Goal: Task Accomplishment & Management: Use online tool/utility

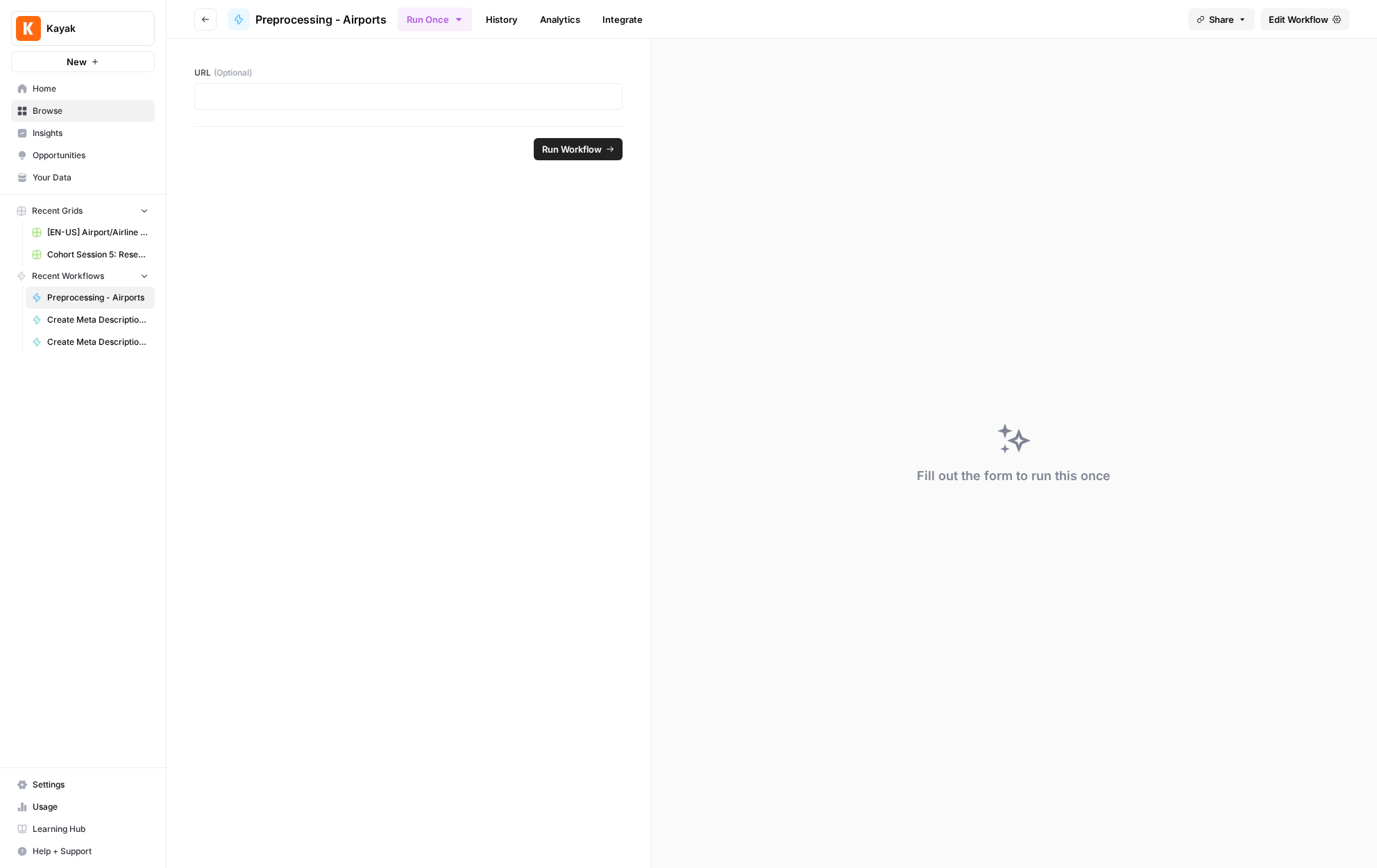
click at [534, 109] on div at bounding box center [408, 96] width 428 height 26
click at [569, 146] on span "Run Workflow" at bounding box center [572, 149] width 60 height 14
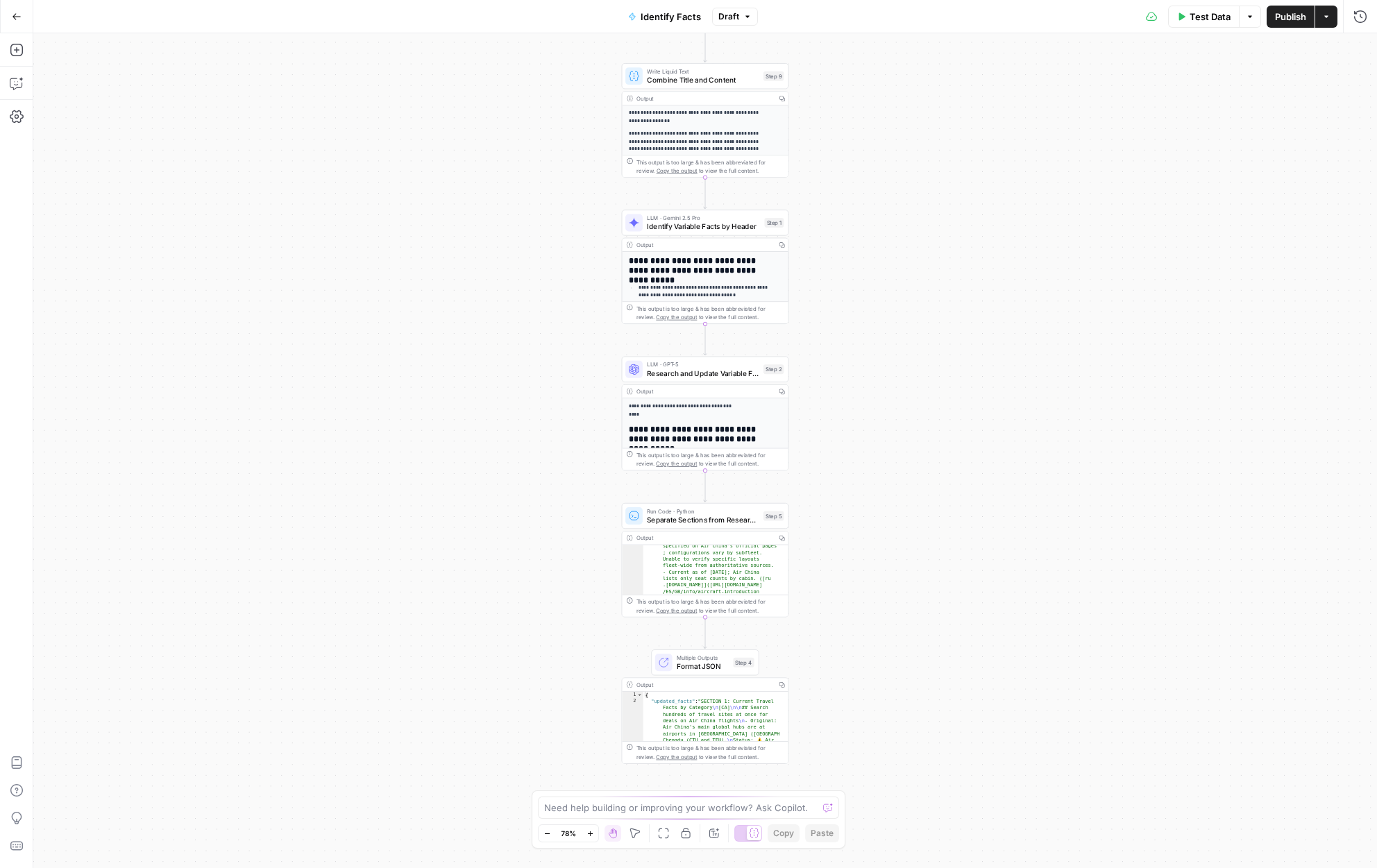
scroll to position [594, 0]
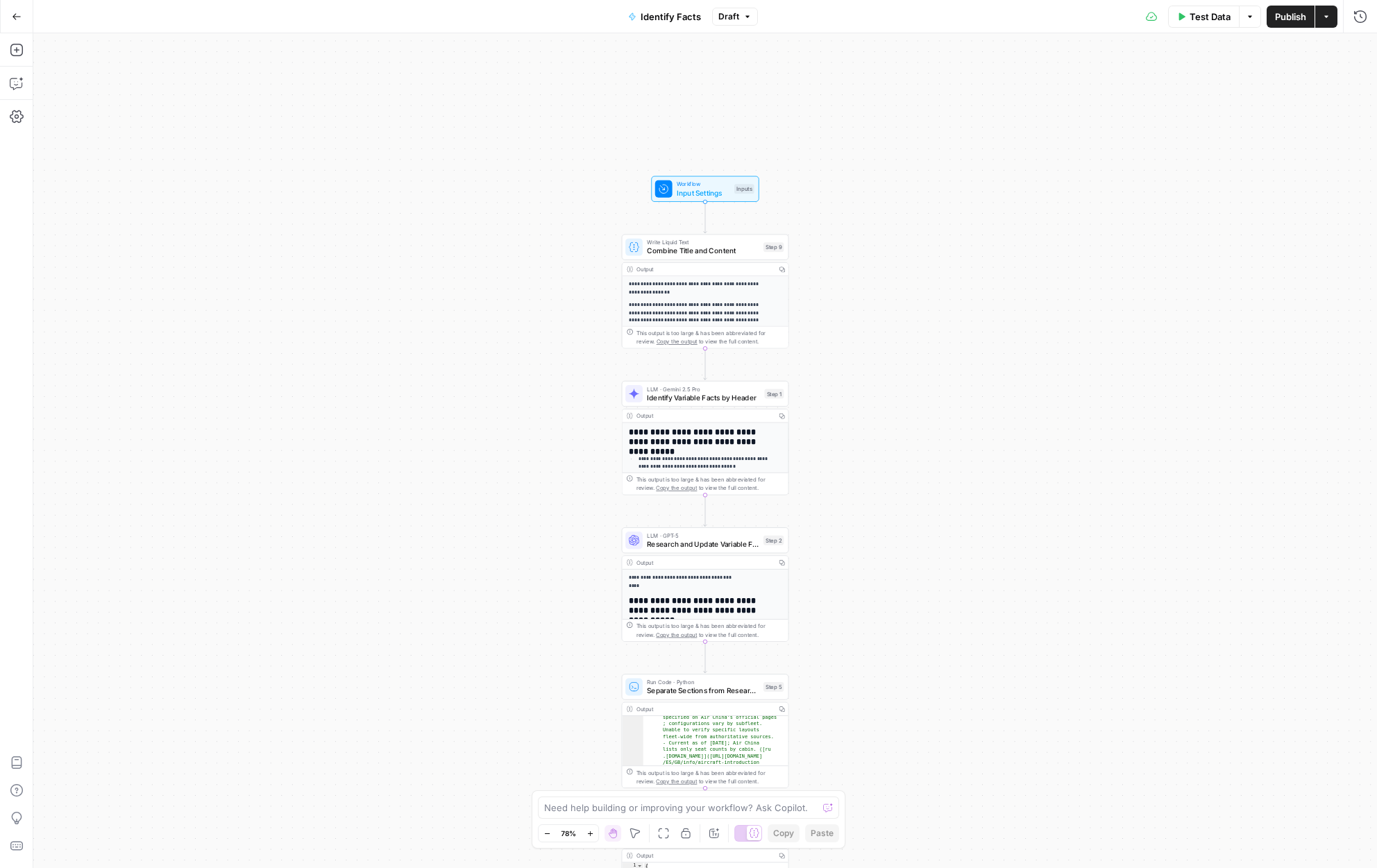
click at [585, 829] on button "Zoom In" at bounding box center [589, 833] width 17 height 17
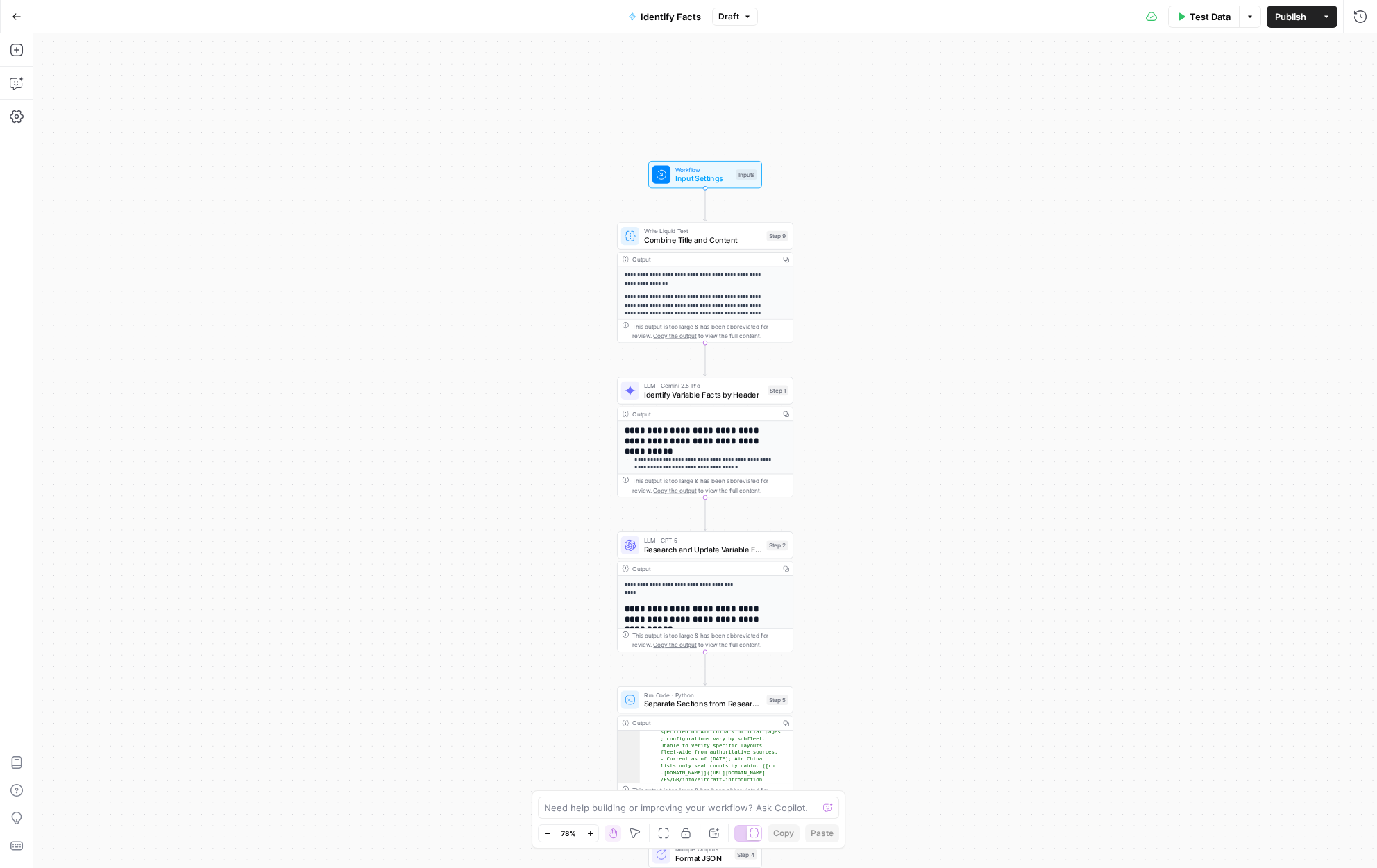
click at [585, 829] on button "Zoom In" at bounding box center [589, 833] width 17 height 17
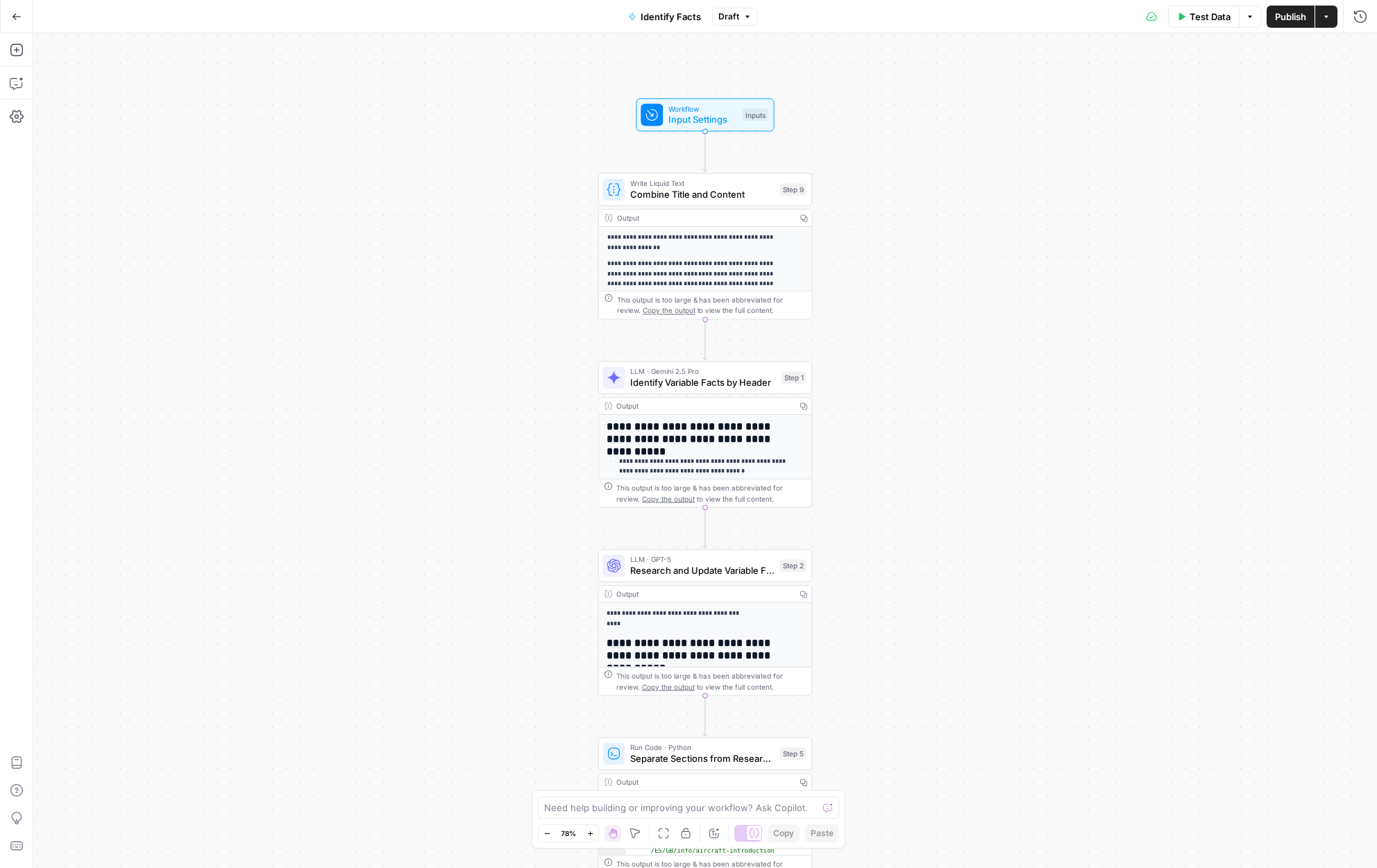
click at [585, 829] on button "Zoom In" at bounding box center [589, 833] width 17 height 17
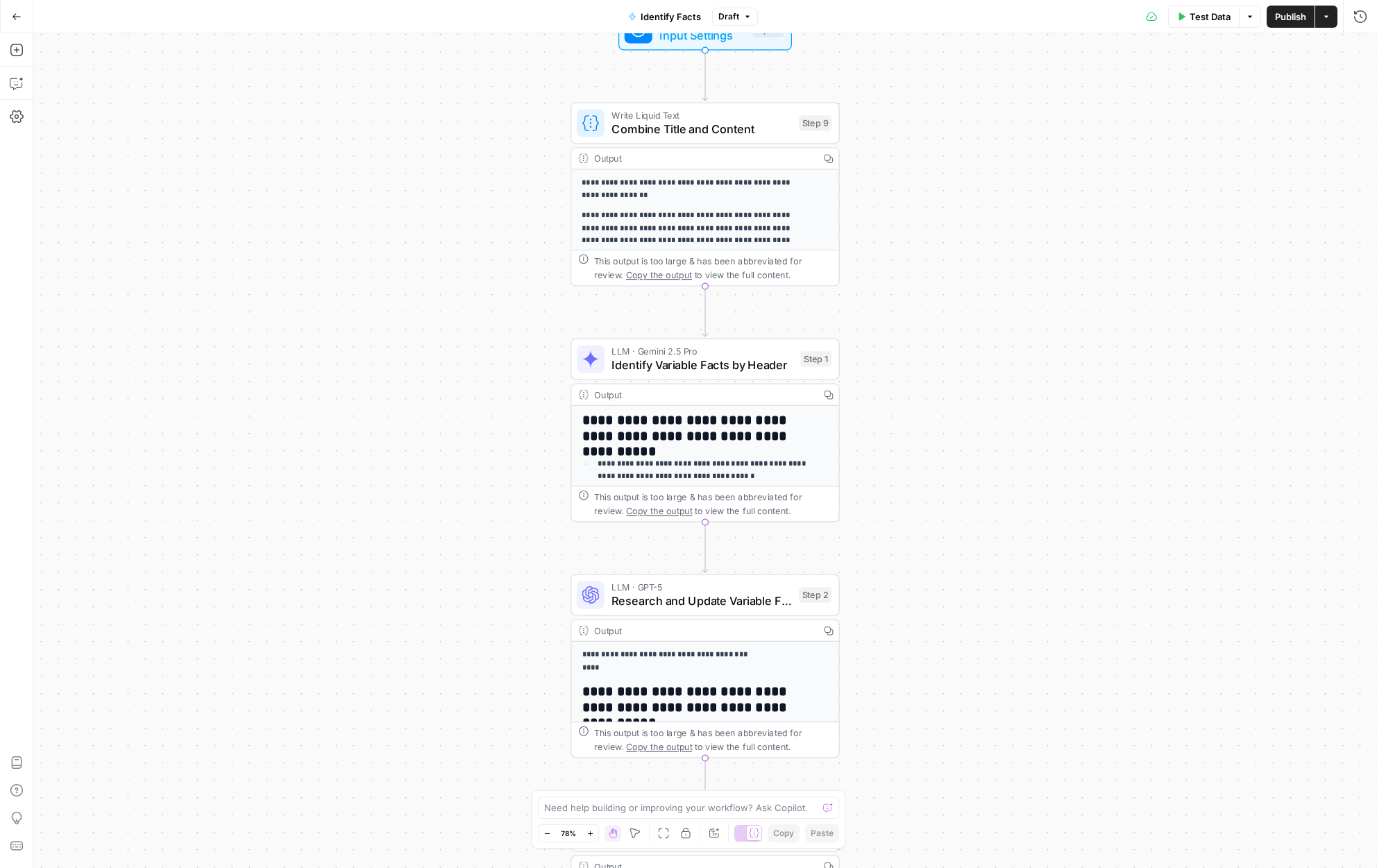
click at [585, 829] on button "Zoom In" at bounding box center [589, 833] width 17 height 17
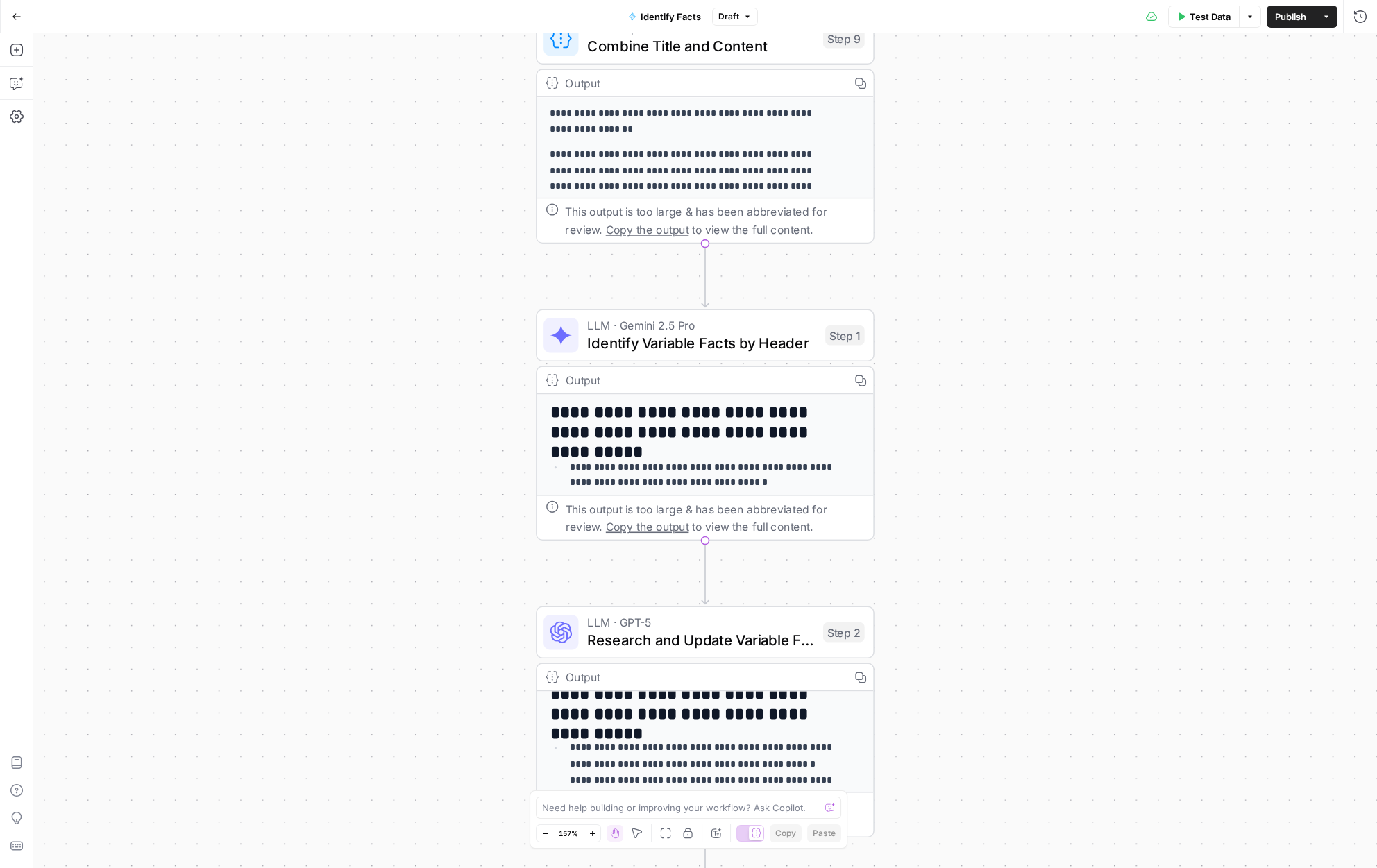
scroll to position [62, 0]
